Goal: Information Seeking & Learning: Learn about a topic

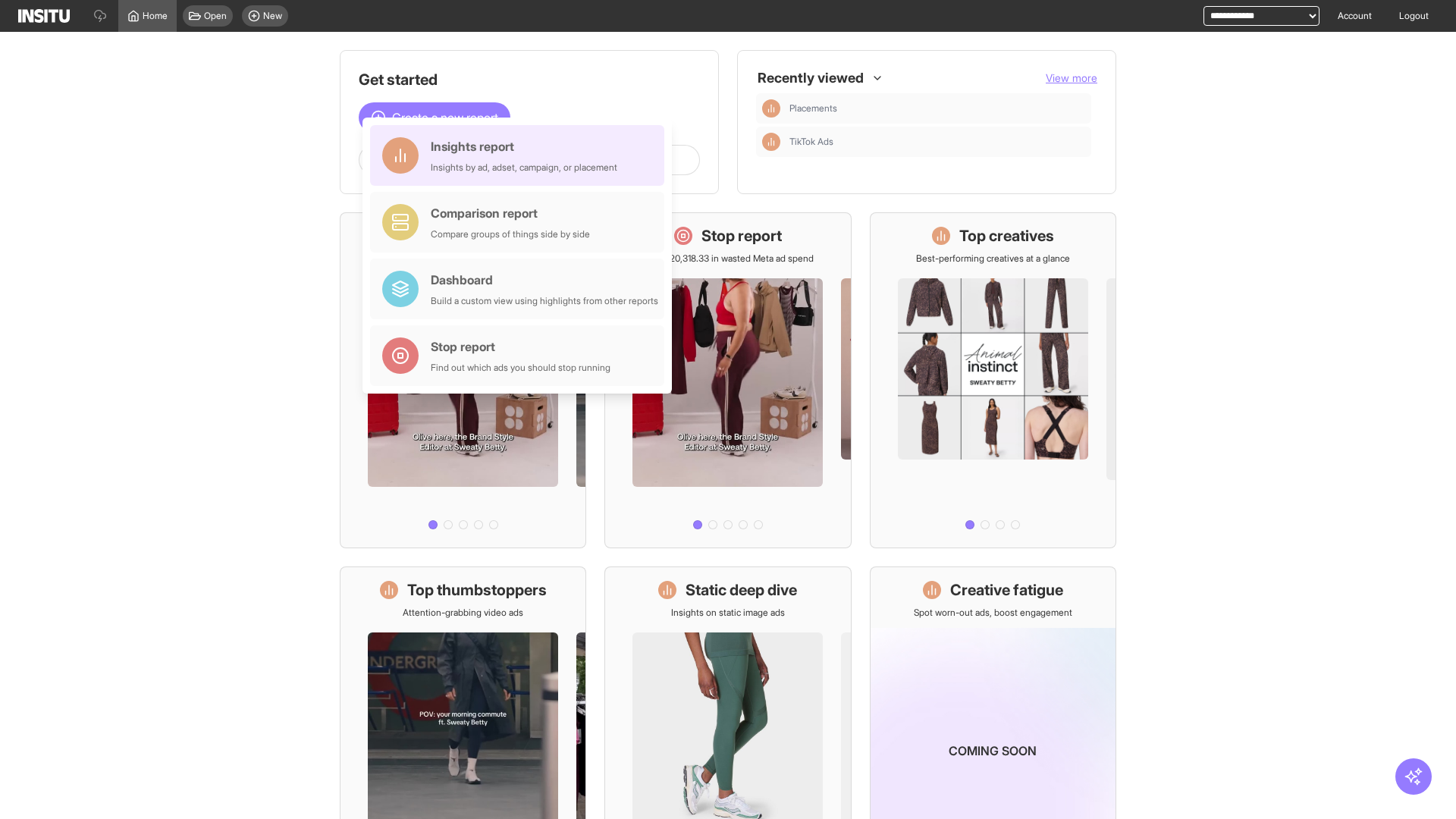
click at [521, 156] on div "Insights report Insights by ad, adset, campaign, or placement" at bounding box center [524, 155] width 186 height 37
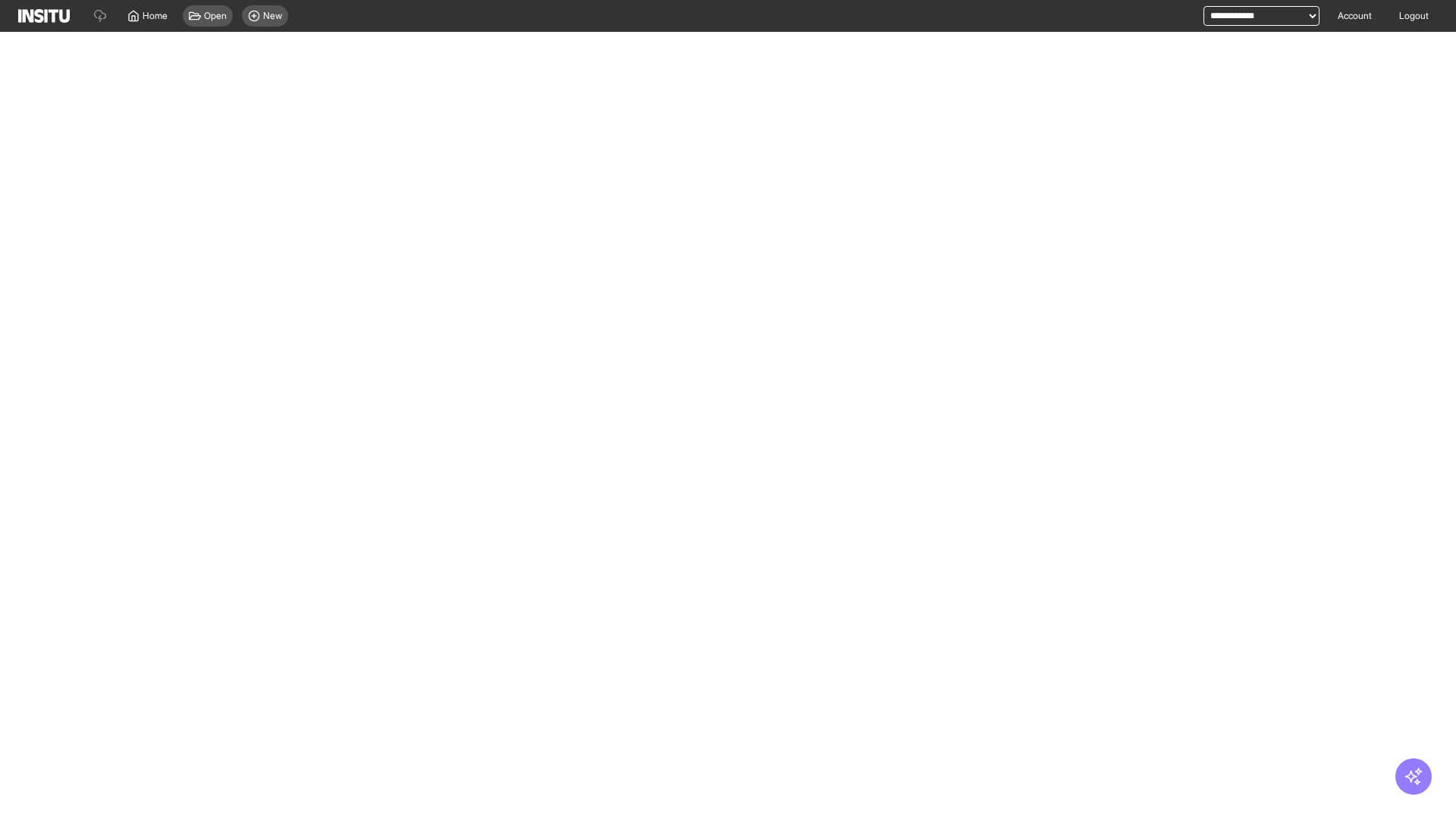
select select "**"
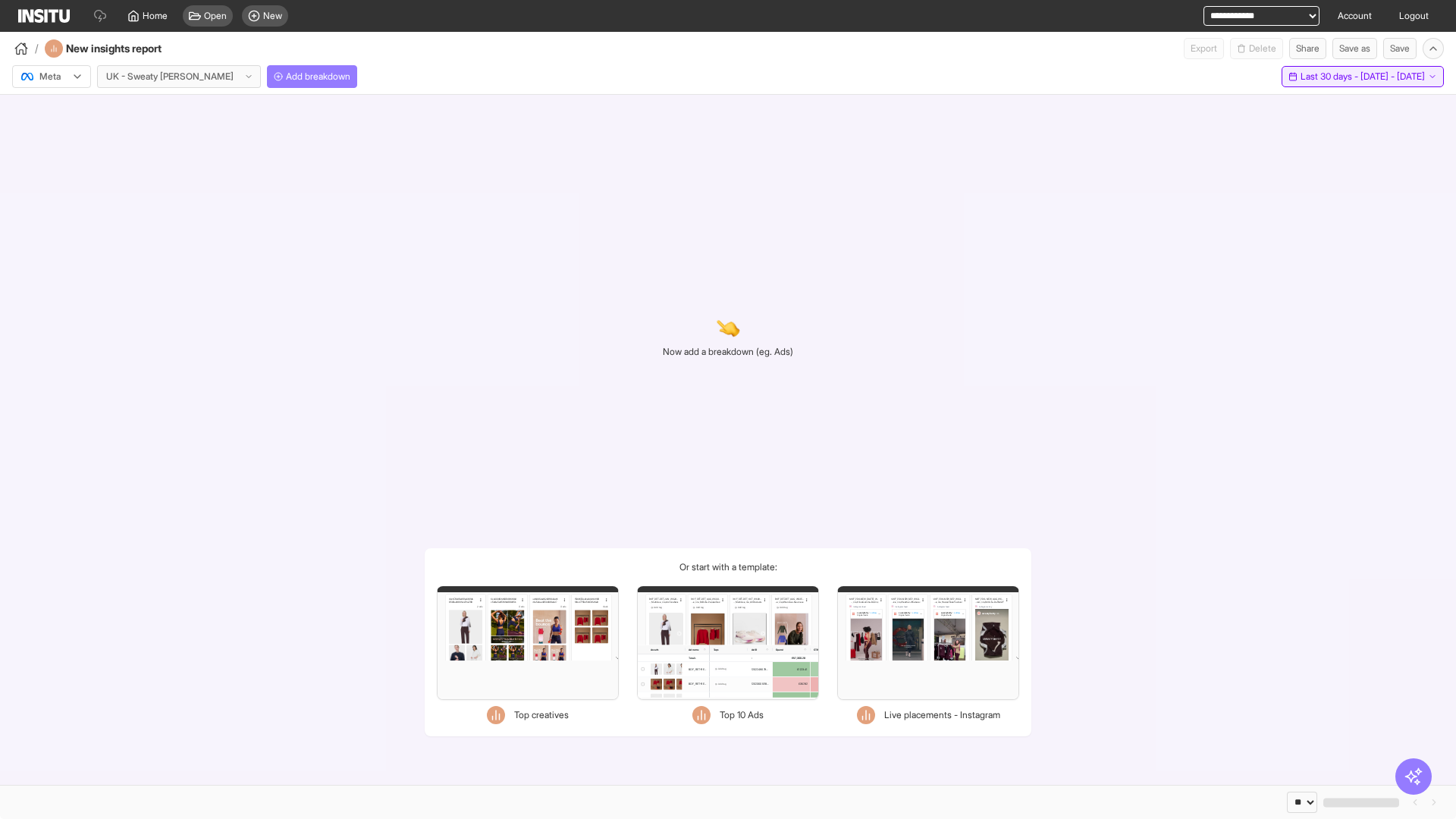
click at [1330, 77] on span "Last 30 days - [DATE] - [DATE]" at bounding box center [1362, 77] width 124 height 13
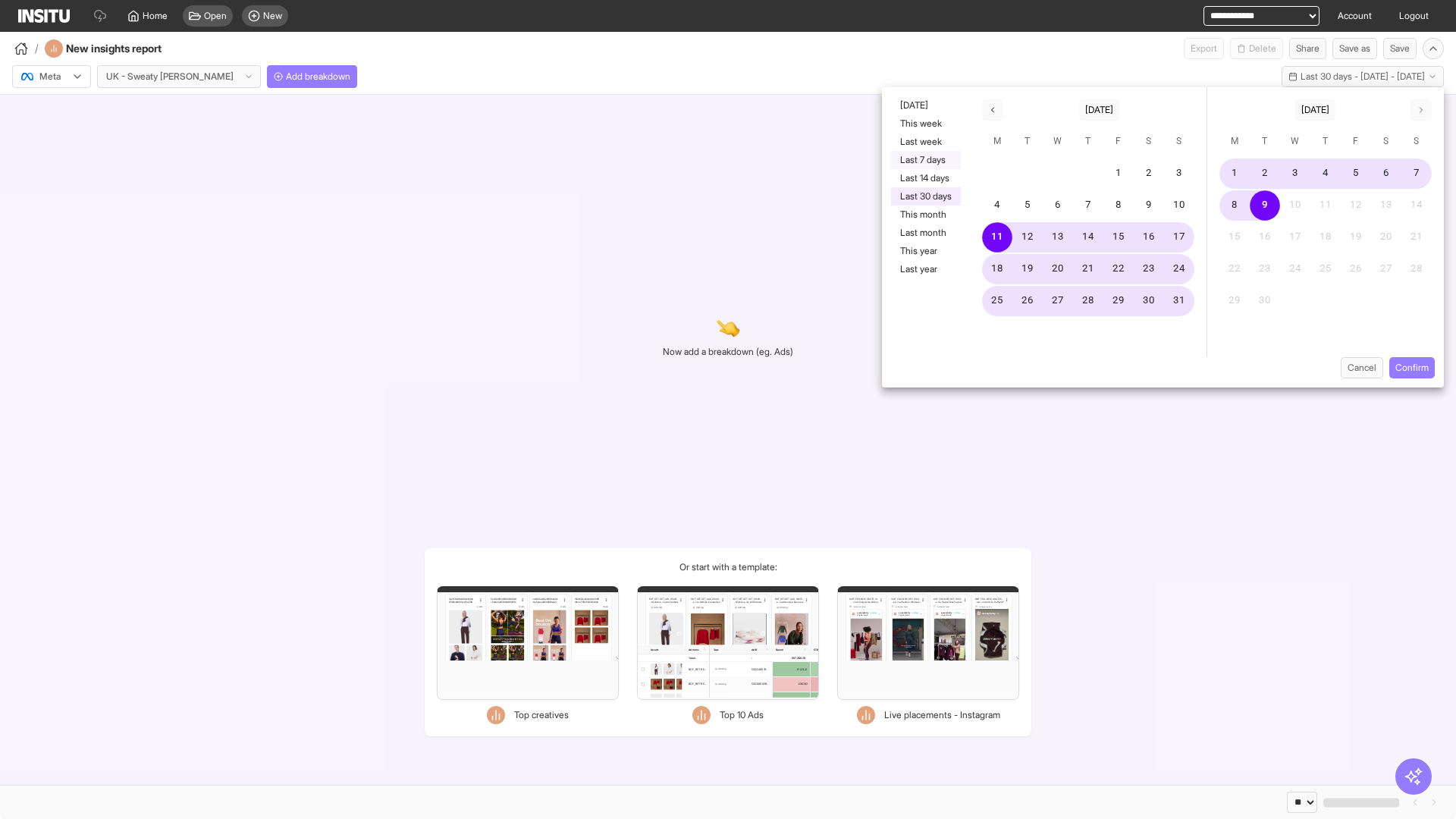
click at [924, 160] on button "Last 7 days" at bounding box center [926, 160] width 70 height 18
